Goal: Information Seeking & Learning: Learn about a topic

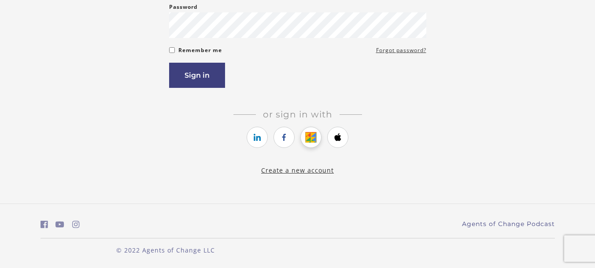
click at [305, 134] on link "https://courses.thinkific.com/users/auth/google?ss%5Breferral%5D=&ss%5Buser_ret…" at bounding box center [311, 137] width 21 height 21
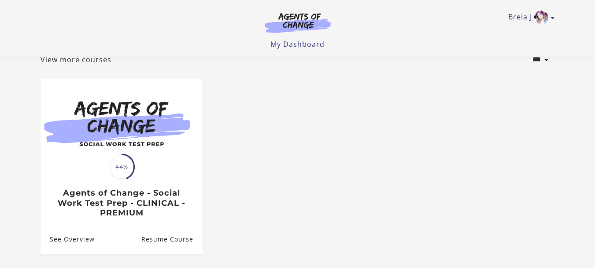
scroll to position [132, 0]
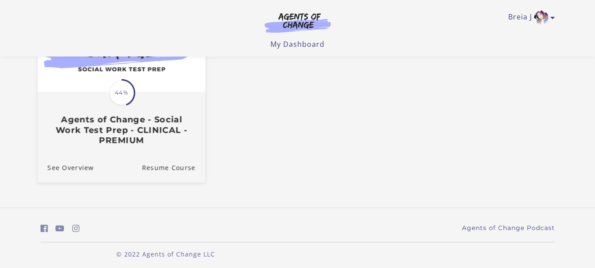
click at [116, 129] on h3 "Agents of Change - Social Work Test Prep - CLINICAL - PREMIUM" at bounding box center [121, 129] width 148 height 31
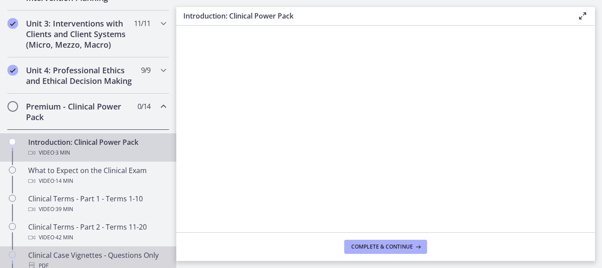
scroll to position [309, 0]
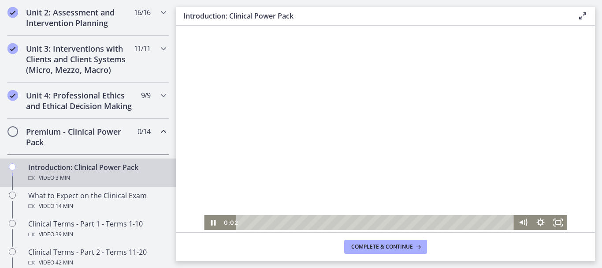
click at [349, 122] on div at bounding box center [385, 128] width 363 height 204
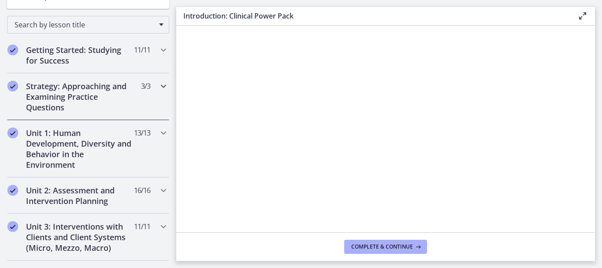
scroll to position [146, 0]
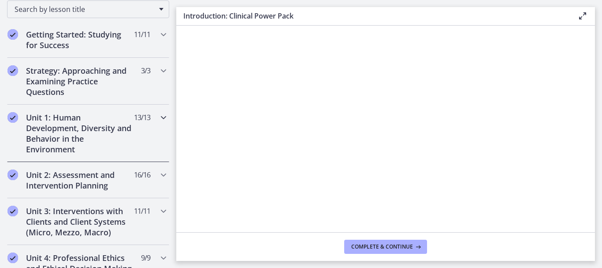
click at [103, 121] on h2 "Unit 1: Human Development, Diversity and Behavior in the Environment" at bounding box center [80, 133] width 108 height 42
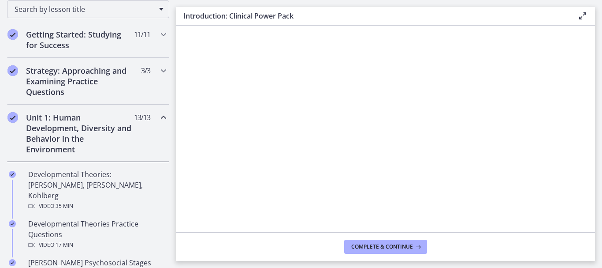
scroll to position [234, 0]
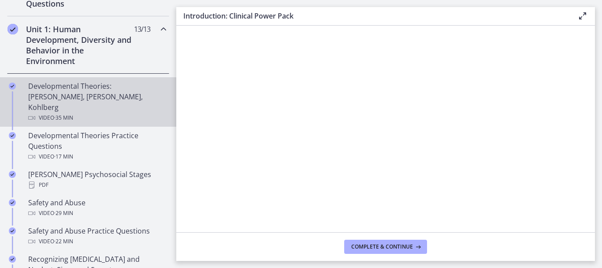
click at [100, 96] on div "Developmental Theories: [PERSON_NAME], [PERSON_NAME], Kohlberg Video · 35 min" at bounding box center [97, 102] width 138 height 42
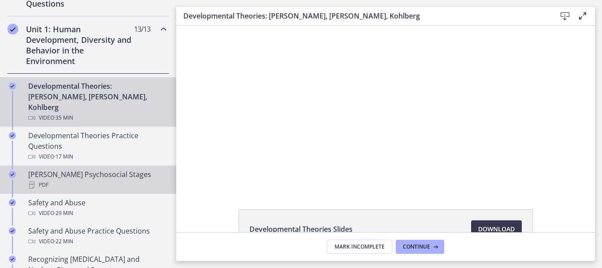
click at [104, 169] on div "[PERSON_NAME] Psychosocial Stages PDF" at bounding box center [97, 179] width 138 height 21
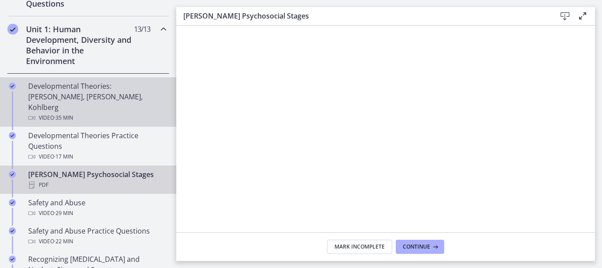
click at [73, 112] on span "· 35 min" at bounding box center [63, 117] width 19 height 11
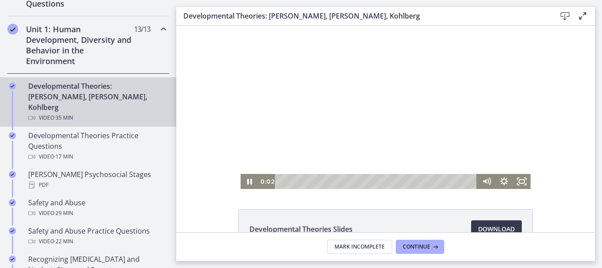
click at [283, 181] on div "Playbar" at bounding box center [377, 181] width 192 height 15
click at [358, 115] on div at bounding box center [386, 107] width 290 height 163
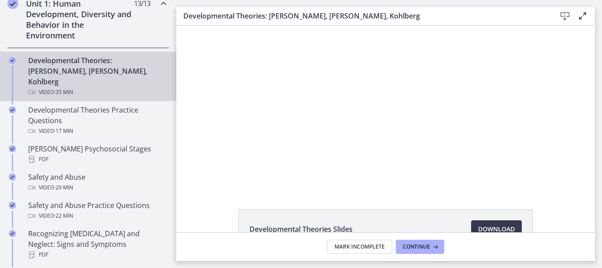
scroll to position [102, 0]
